Goal: Task Accomplishment & Management: Complete application form

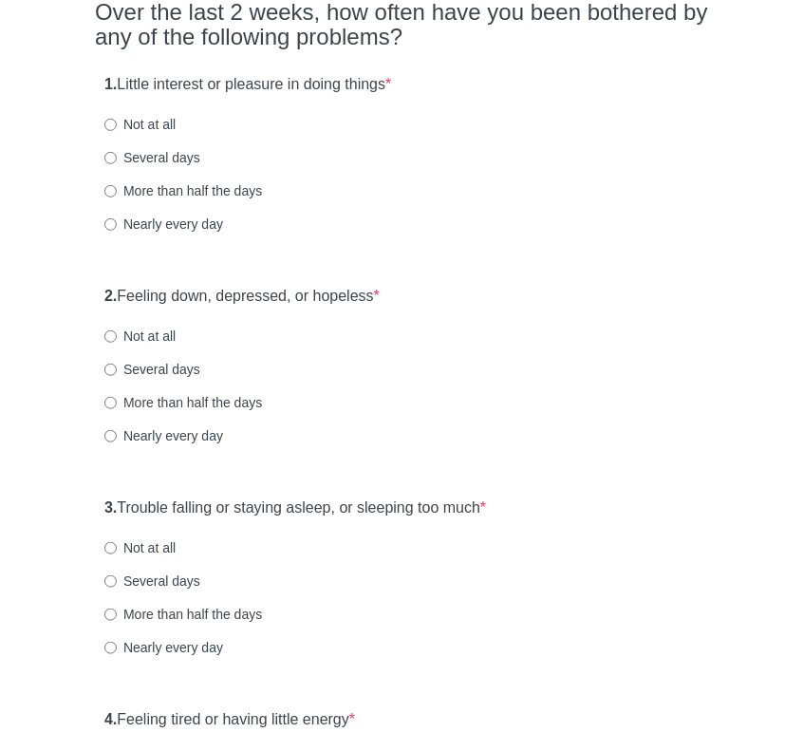
scroll to position [190, 0]
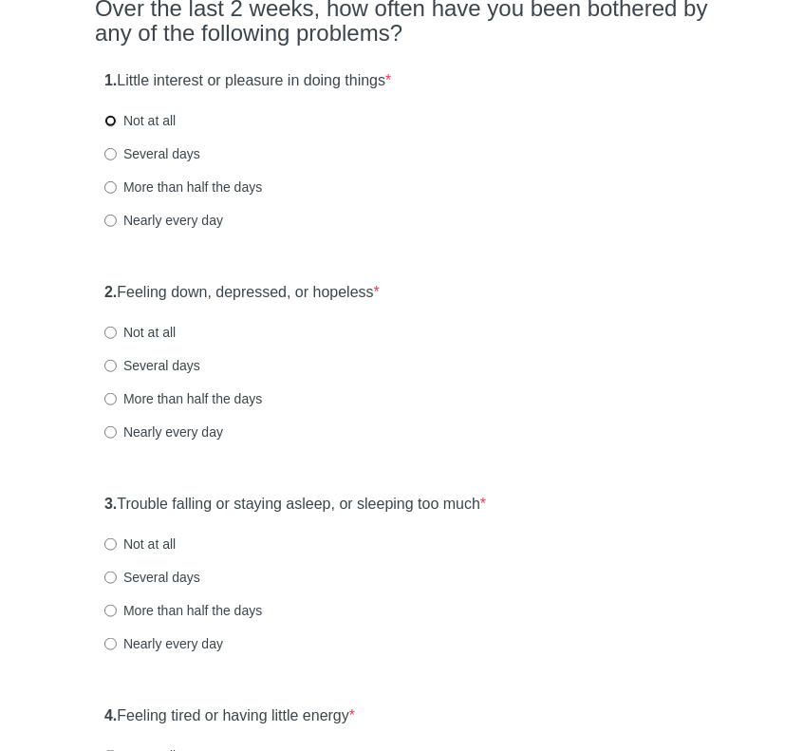
click at [108, 122] on input "Not at all" at bounding box center [110, 121] width 12 height 12
radio input "true"
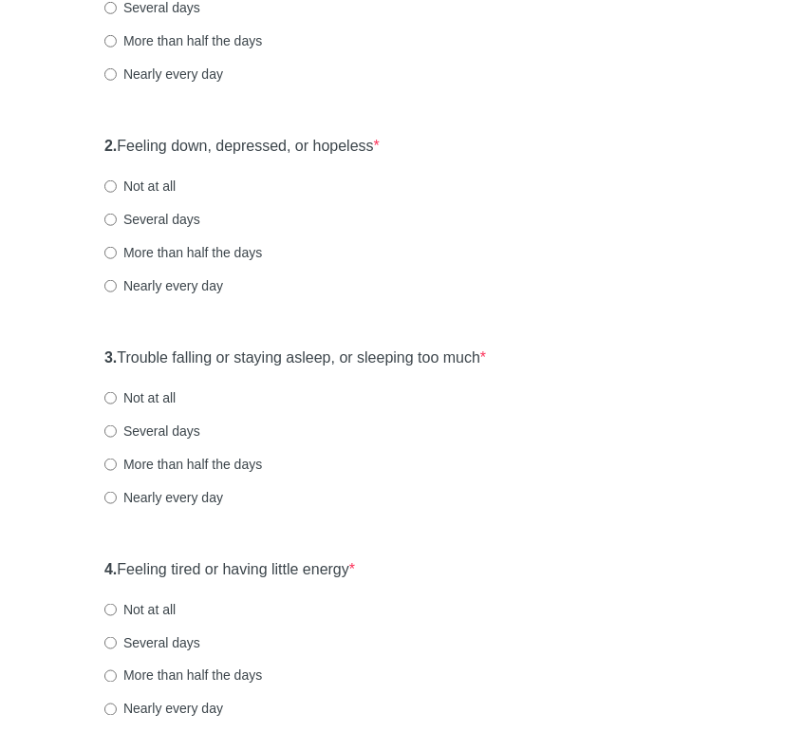
scroll to position [380, 0]
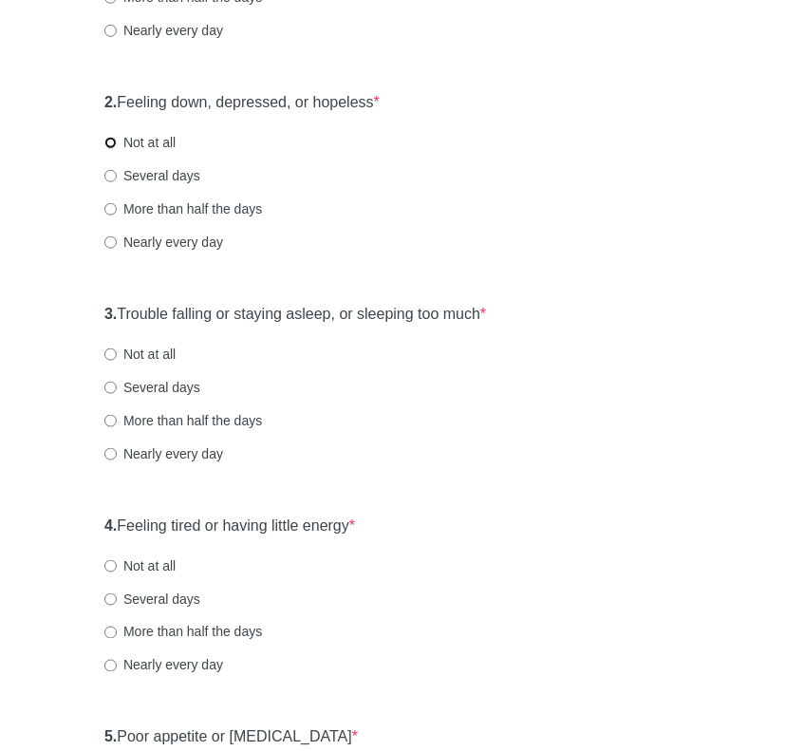
click at [113, 140] on input "Not at all" at bounding box center [110, 143] width 12 height 12
radio input "true"
click at [110, 453] on input "Nearly every day" at bounding box center [110, 454] width 12 height 12
radio input "true"
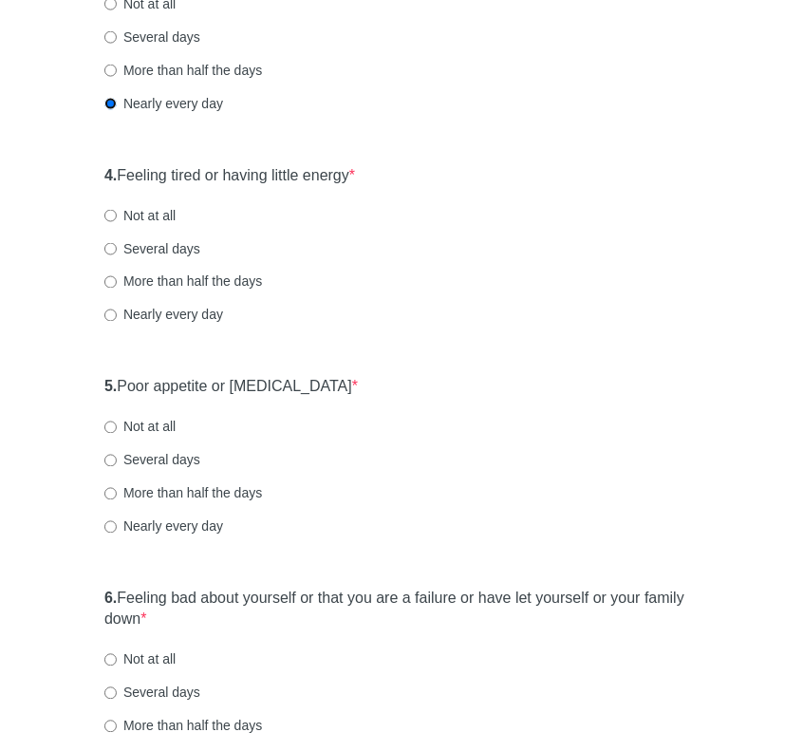
scroll to position [760, 0]
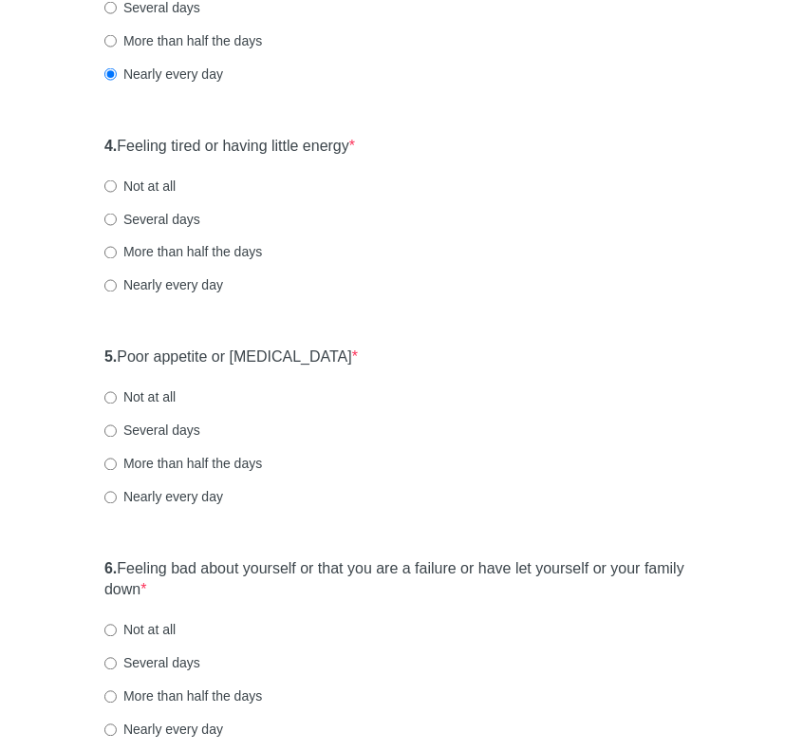
click at [30, 226] on div "Patient Health Questionnaire-9 Over the last 2 weeks, how often have you been b…" at bounding box center [401, 471] width 803 height 2298
click at [113, 290] on input "Nearly every day" at bounding box center [110, 286] width 12 height 12
radio input "true"
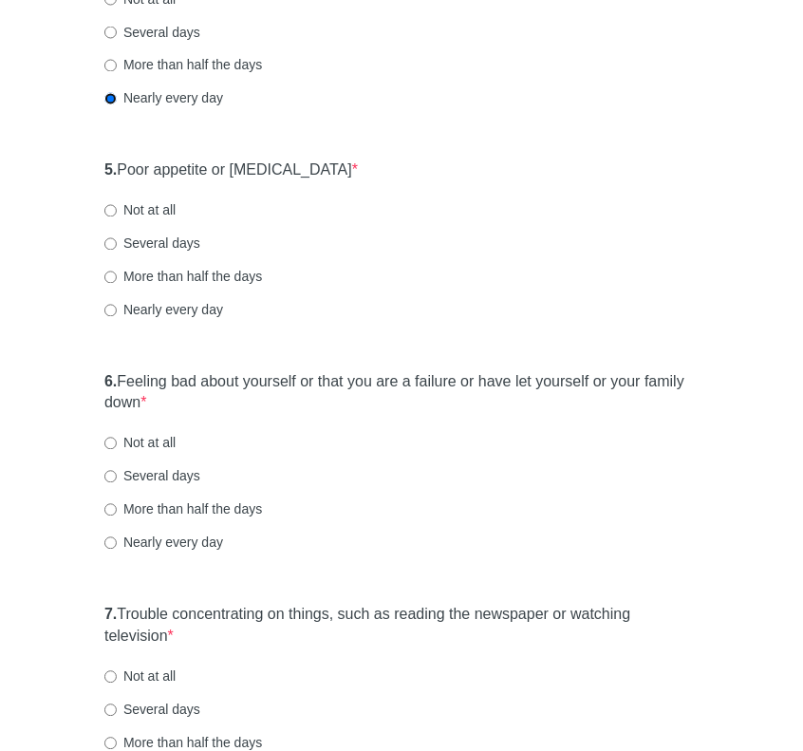
scroll to position [950, 0]
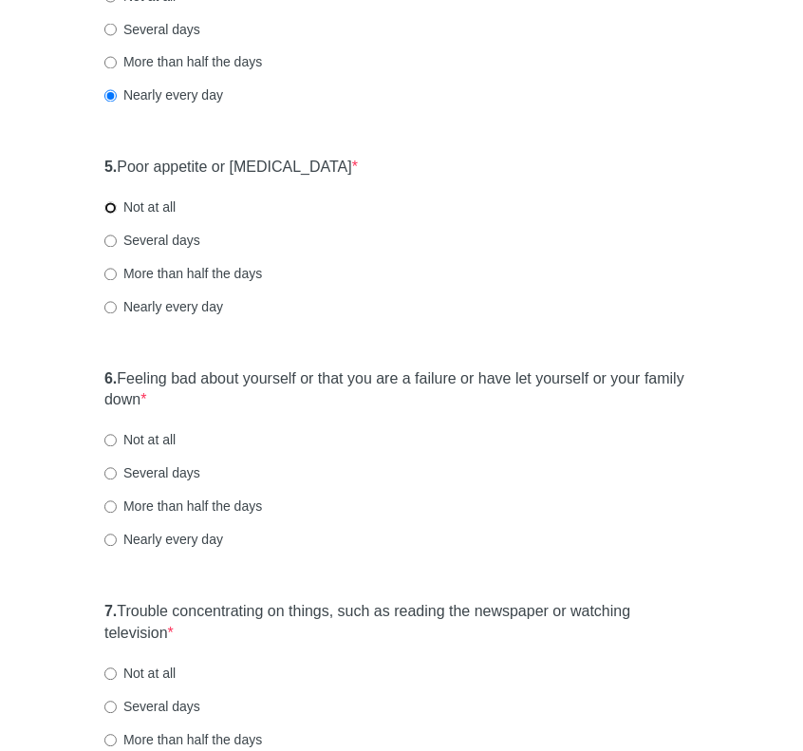
click at [106, 202] on input "Not at all" at bounding box center [110, 208] width 12 height 12
radio input "true"
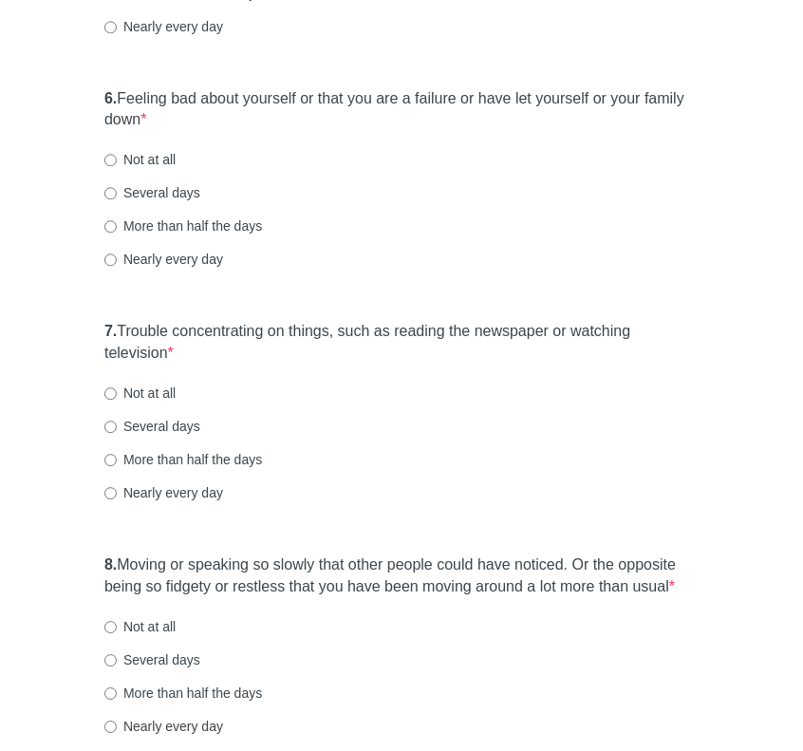
scroll to position [1235, 0]
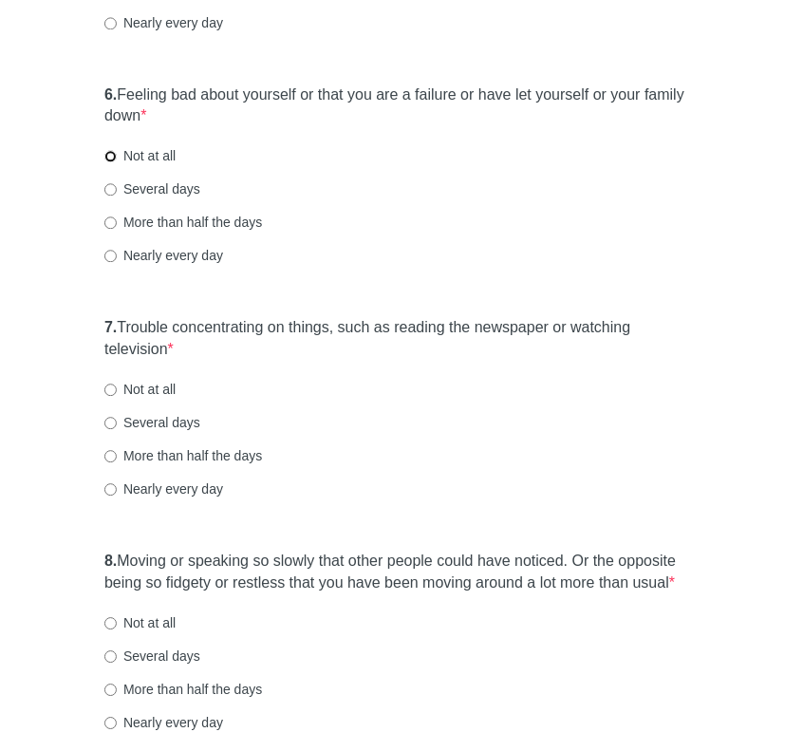
click at [109, 154] on input "Not at all" at bounding box center [110, 156] width 12 height 12
radio input "true"
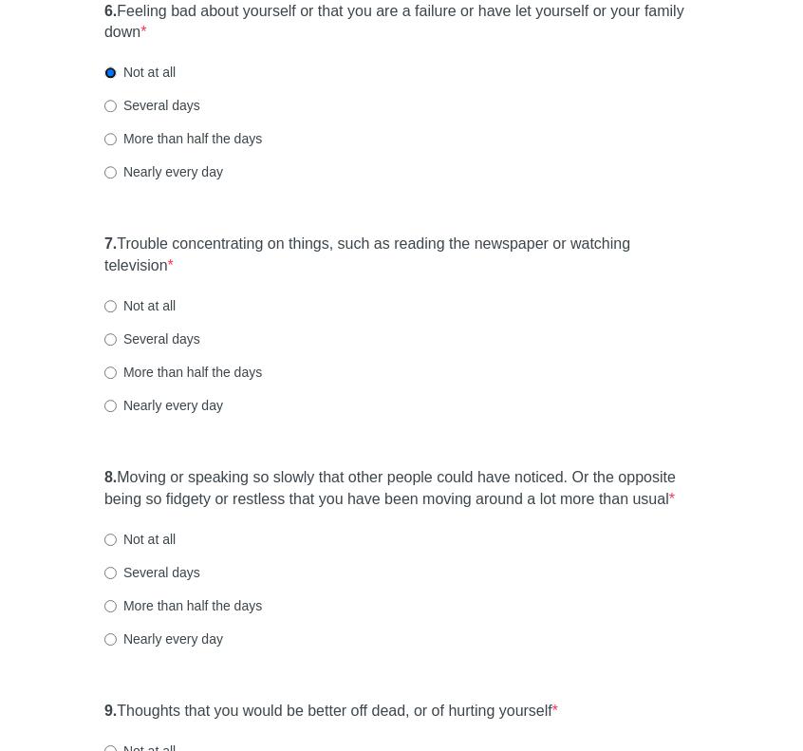
scroll to position [1425, 0]
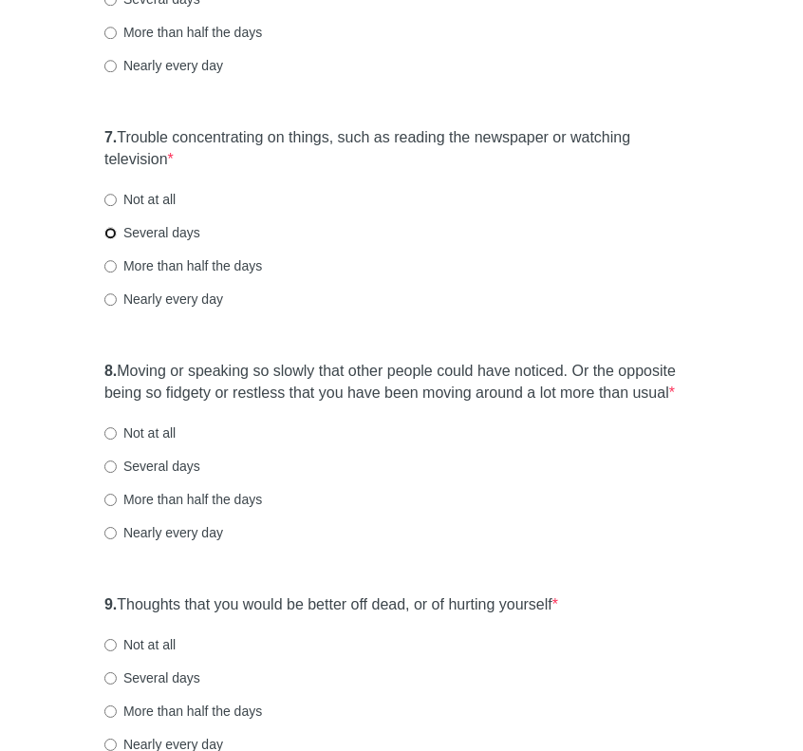
click at [110, 235] on input "Several days" at bounding box center [110, 233] width 12 height 12
radio input "true"
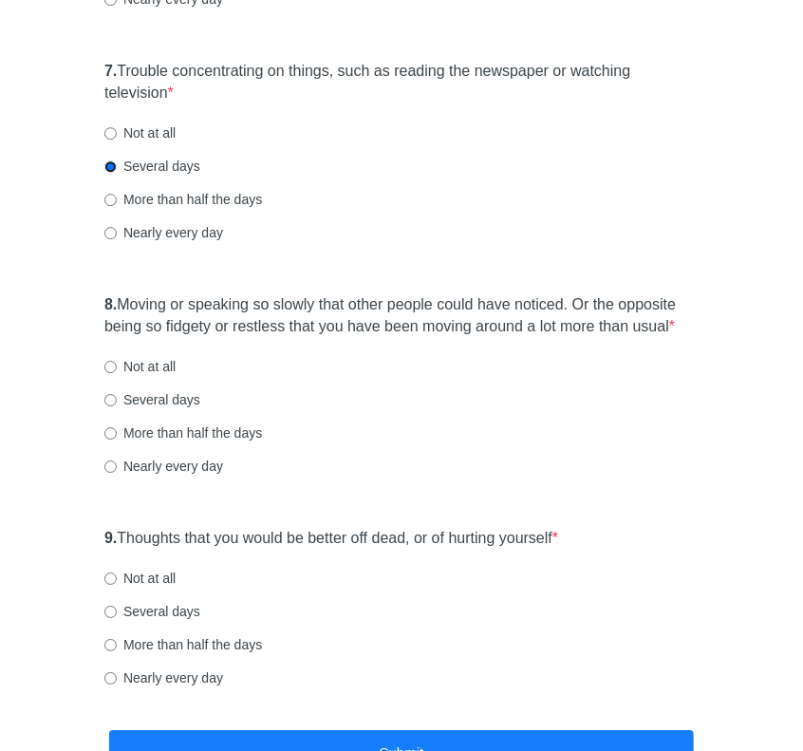
scroll to position [1628, 0]
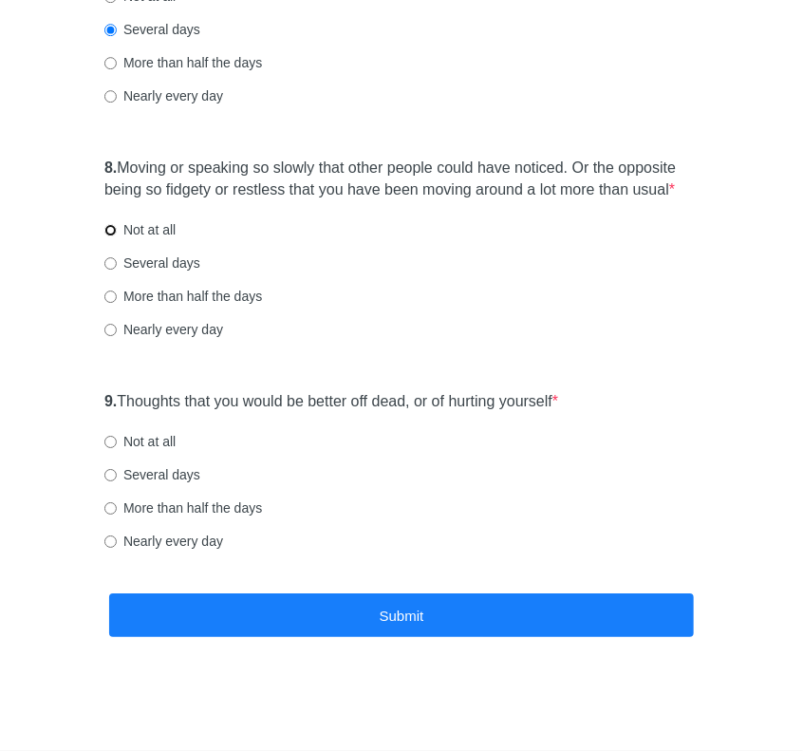
click at [111, 227] on input "Not at all" at bounding box center [110, 230] width 12 height 12
radio input "true"
click at [109, 438] on input "Not at all" at bounding box center [110, 442] width 12 height 12
radio input "true"
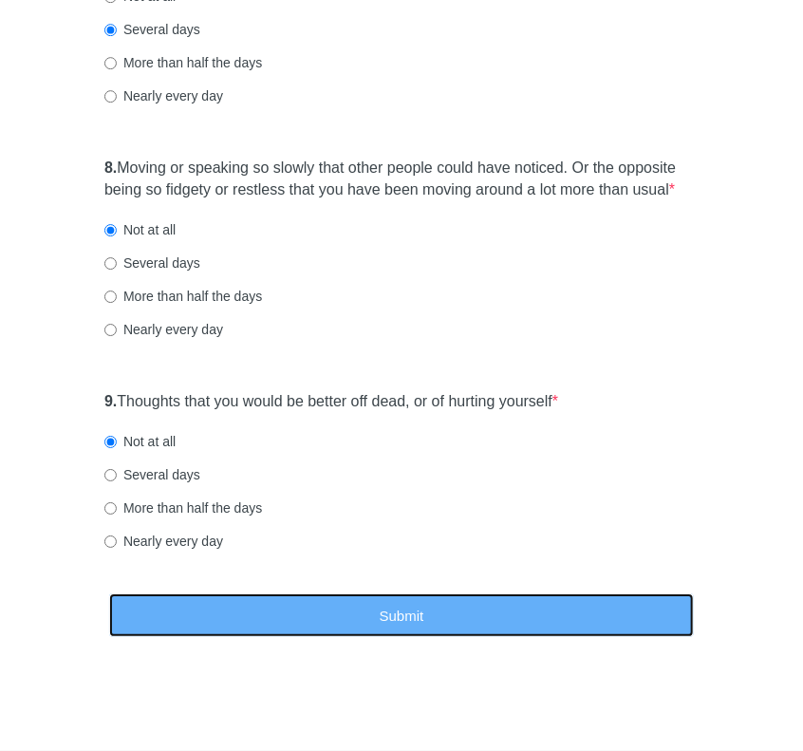
click at [422, 619] on button "Submit" at bounding box center [401, 616] width 585 height 45
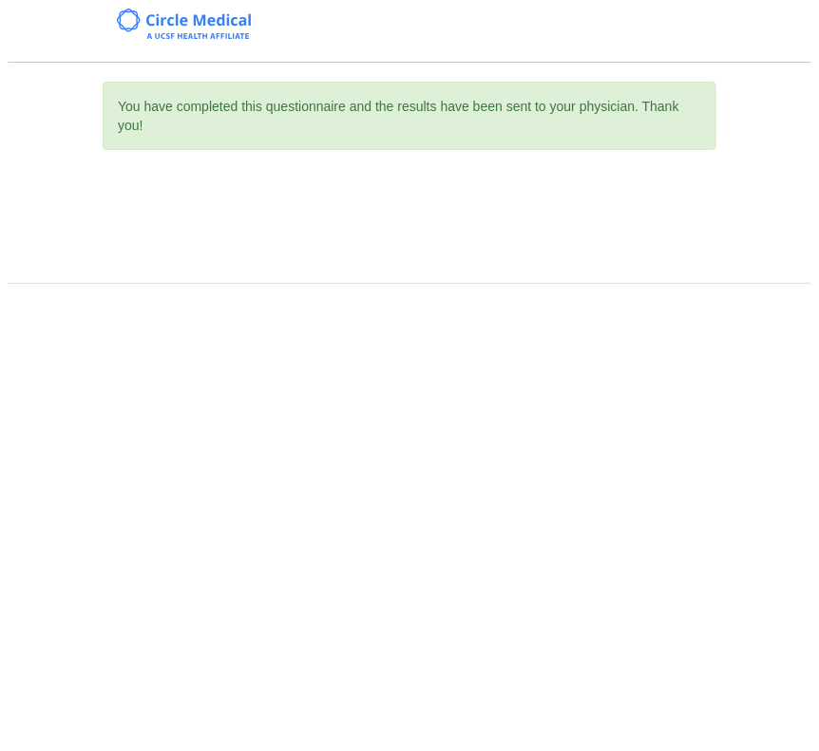
scroll to position [0, 0]
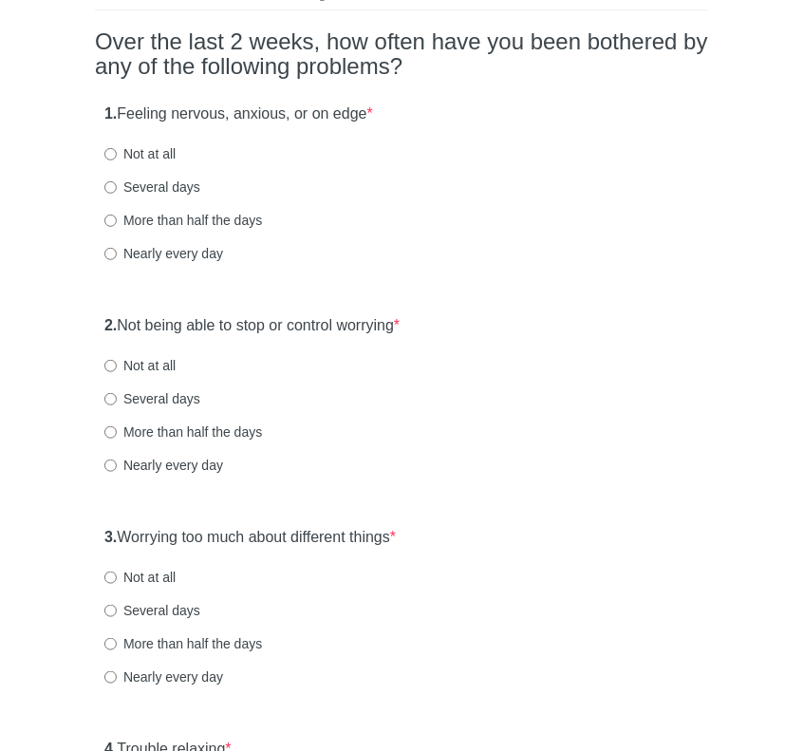
scroll to position [190, 0]
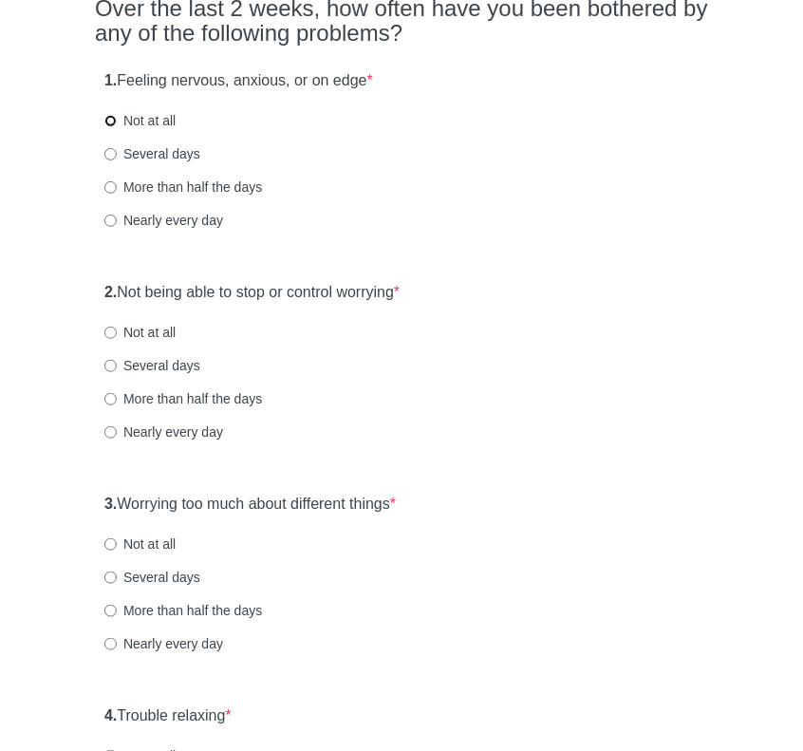
click at [111, 116] on input "Not at all" at bounding box center [110, 121] width 12 height 12
radio input "true"
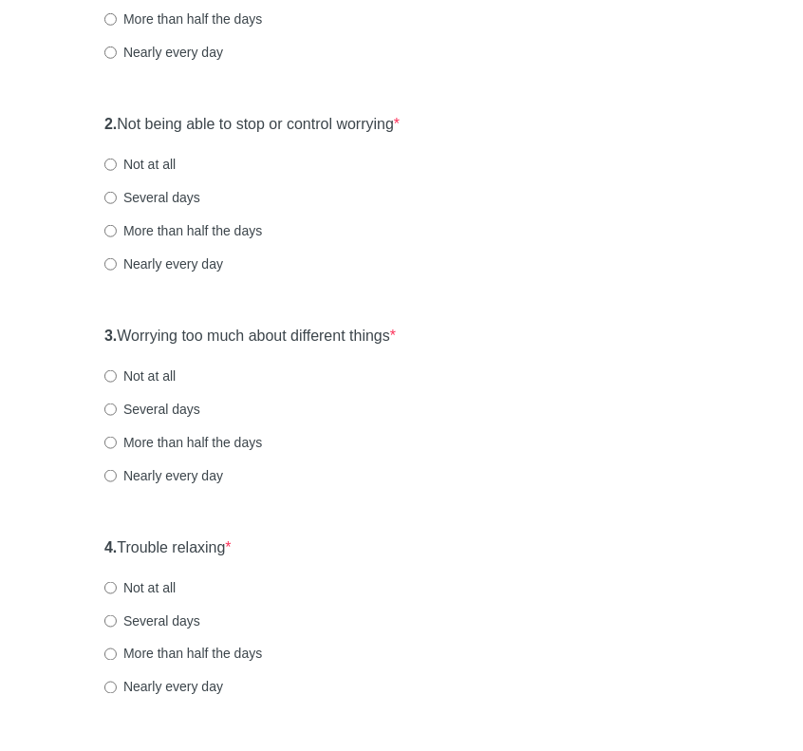
scroll to position [380, 0]
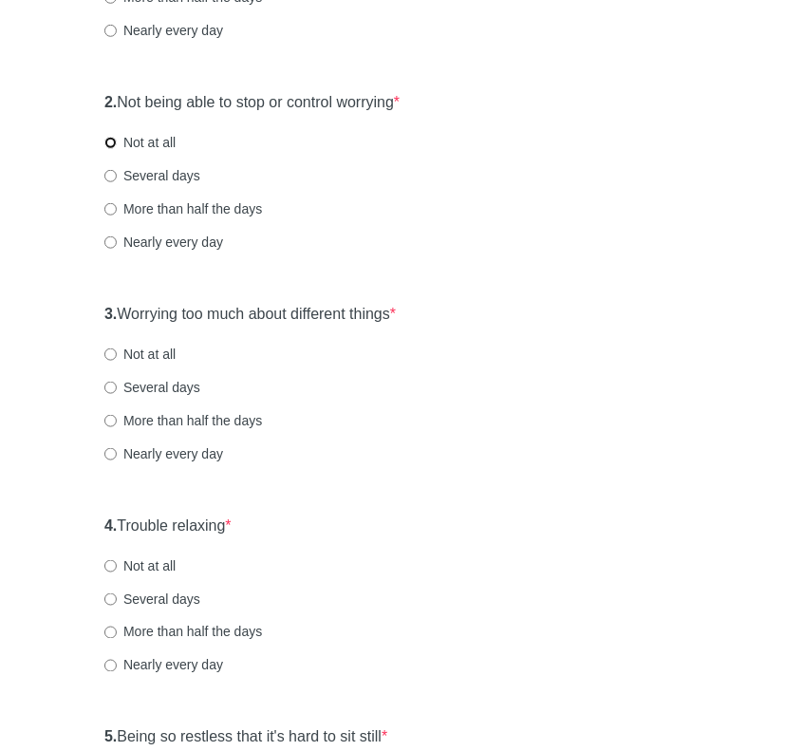
click at [112, 140] on input "Not at all" at bounding box center [110, 143] width 12 height 12
radio input "true"
click at [106, 356] on input "Not at all" at bounding box center [110, 355] width 12 height 12
radio input "true"
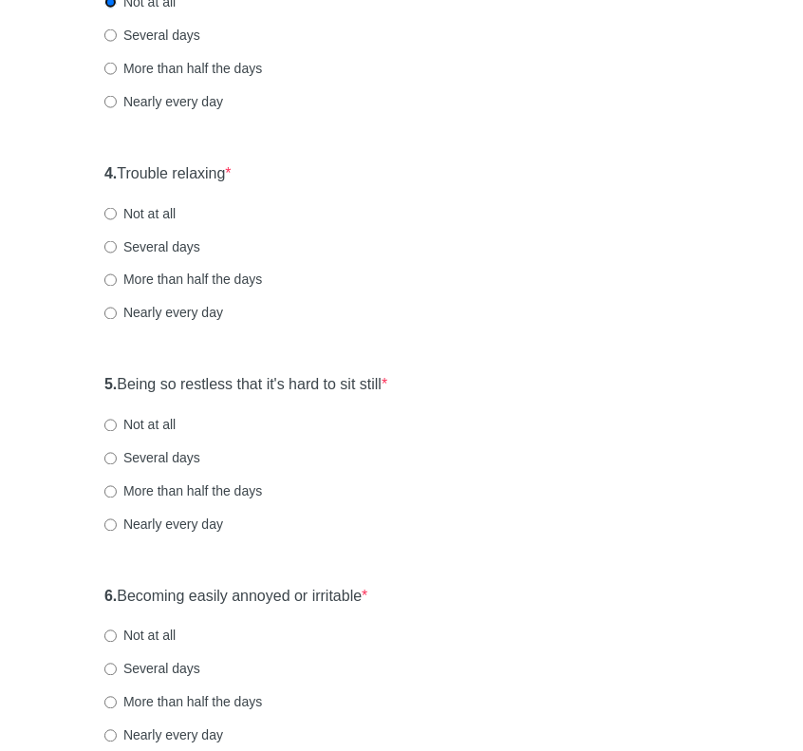
scroll to position [760, 0]
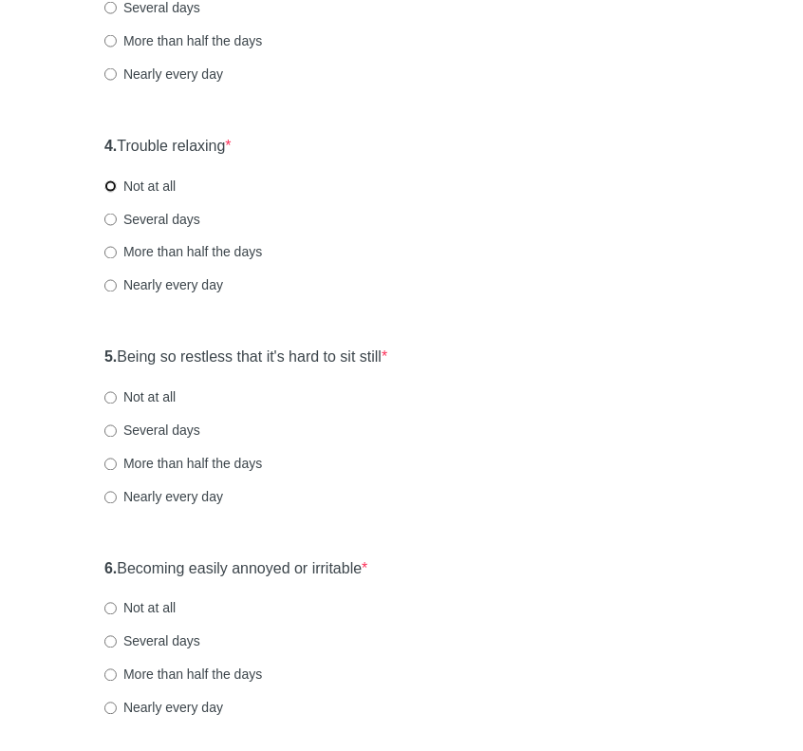
click at [110, 180] on input "Not at all" at bounding box center [110, 186] width 12 height 12
radio input "true"
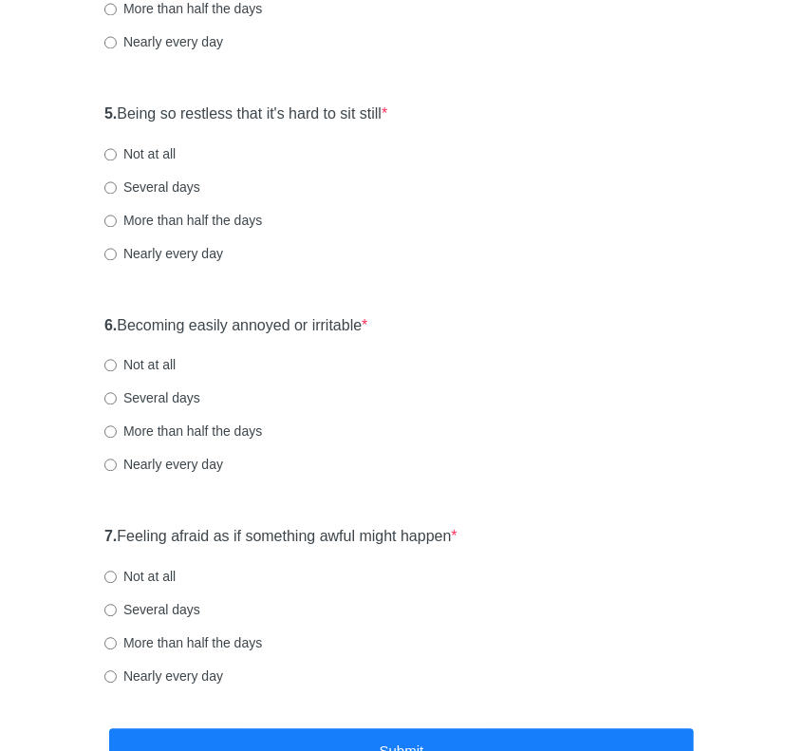
scroll to position [1045, 0]
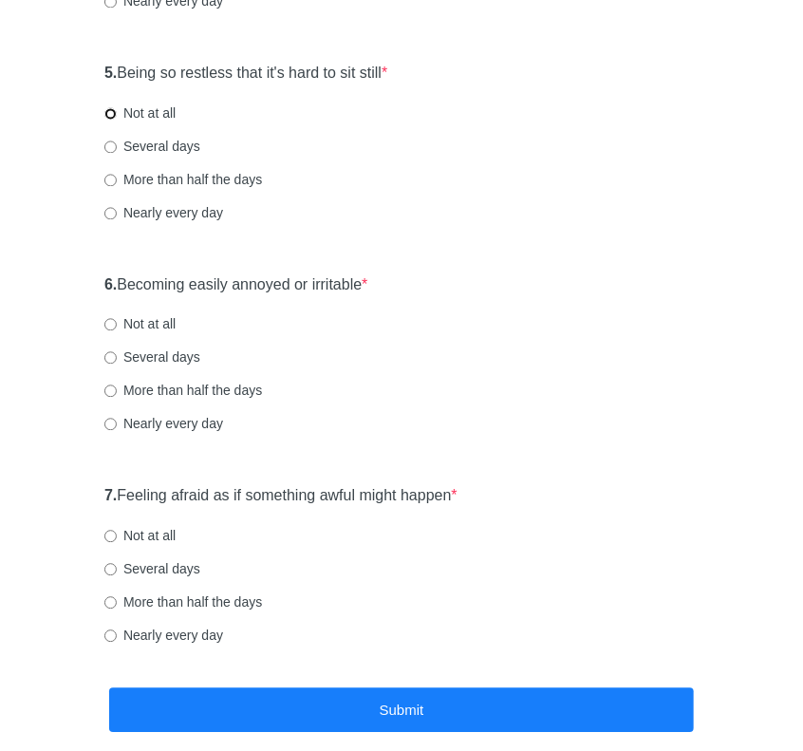
click at [110, 114] on input "Not at all" at bounding box center [110, 113] width 12 height 12
radio input "true"
click at [108, 354] on input "Several days" at bounding box center [110, 357] width 12 height 12
radio input "true"
click at [110, 538] on input "Not at all" at bounding box center [110, 536] width 12 height 12
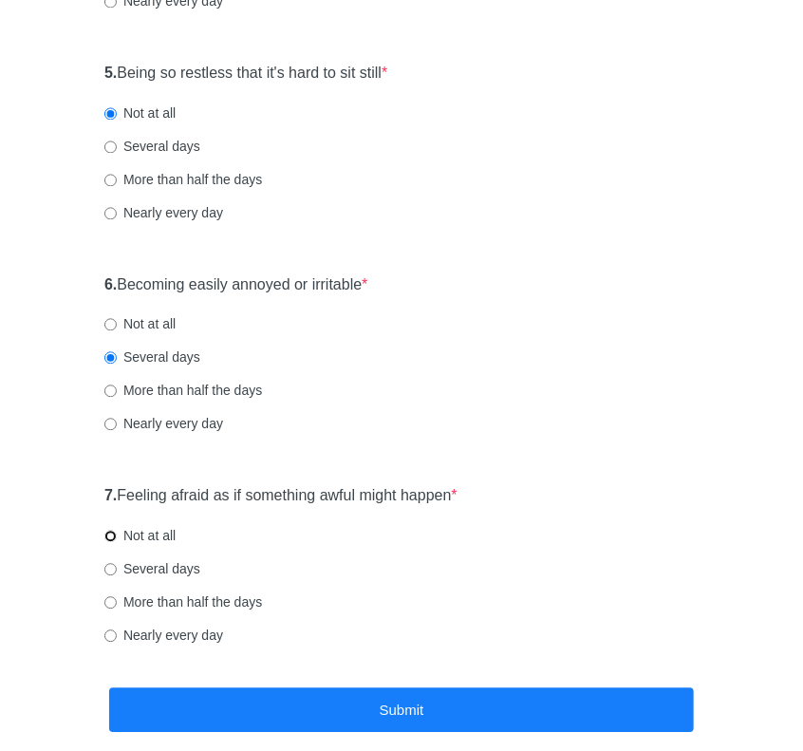
radio input "true"
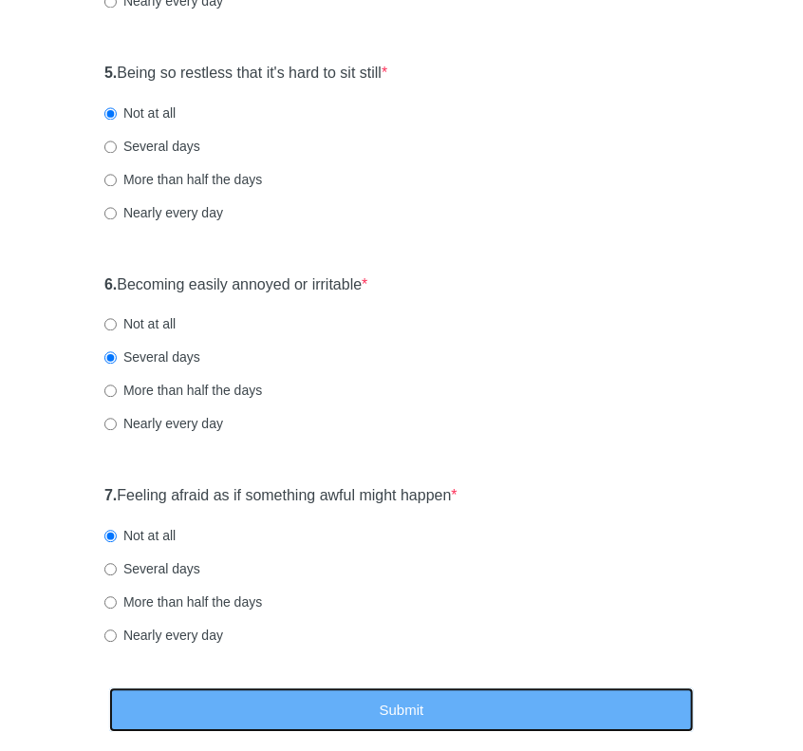
click at [415, 710] on button "Submit" at bounding box center [401, 710] width 585 height 45
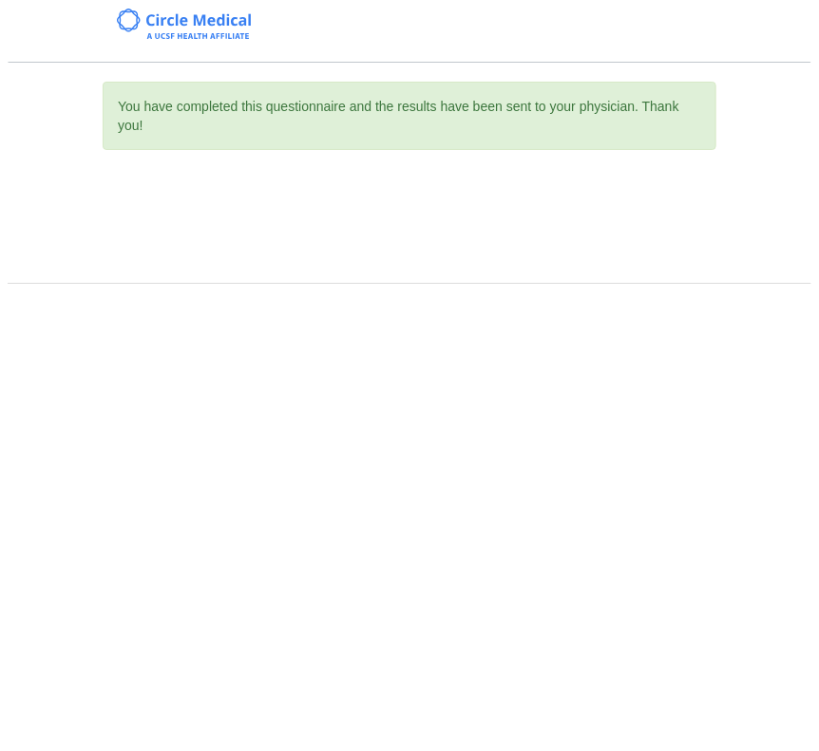
scroll to position [0, 0]
